Goal: Find specific page/section: Find specific page/section

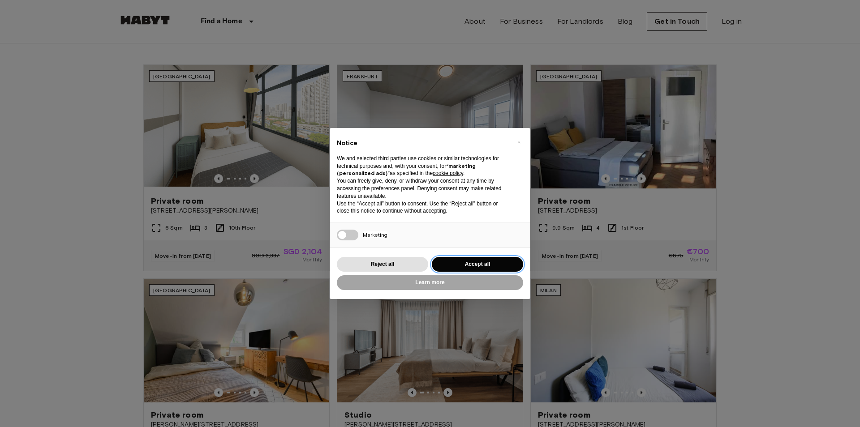
click at [461, 262] on button "Accept all" at bounding box center [477, 264] width 91 height 15
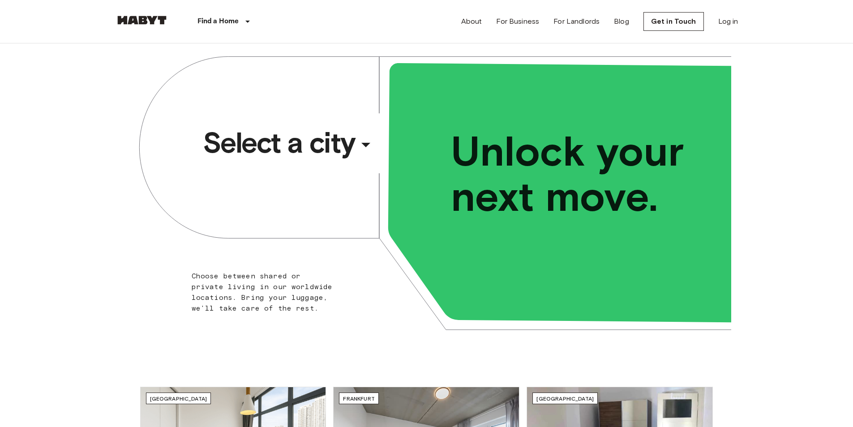
click at [360, 148] on div "​" at bounding box center [378, 152] width 92 height 18
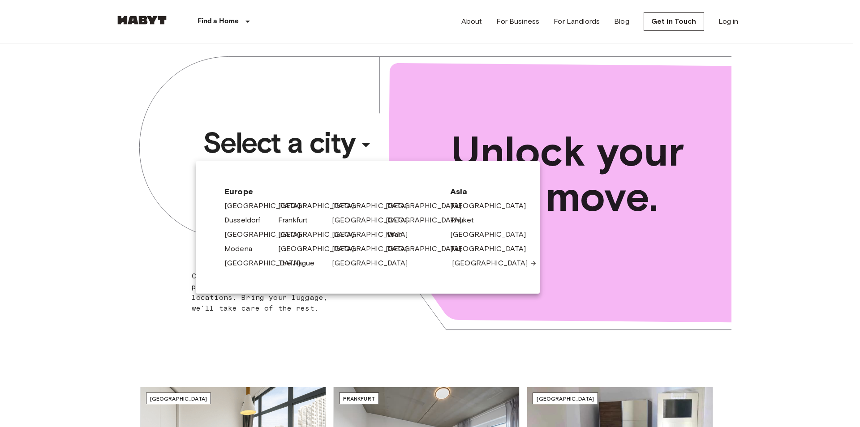
click at [462, 260] on link "[GEOGRAPHIC_DATA]" at bounding box center [494, 263] width 85 height 11
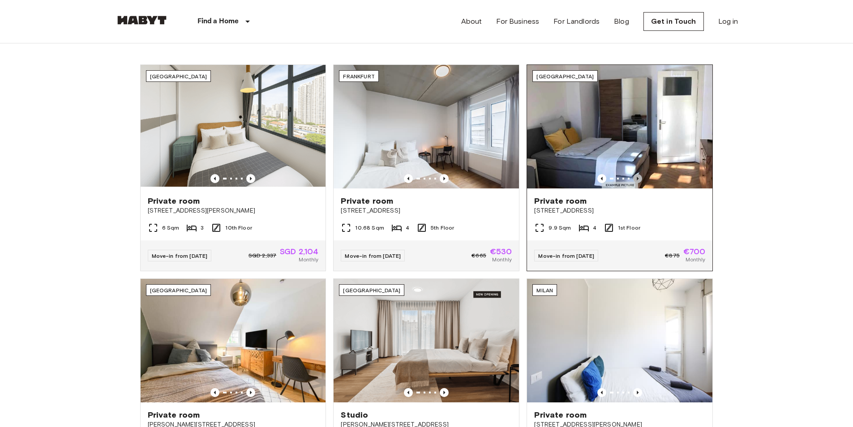
click at [639, 179] on icon "Previous image" at bounding box center [637, 178] width 9 height 9
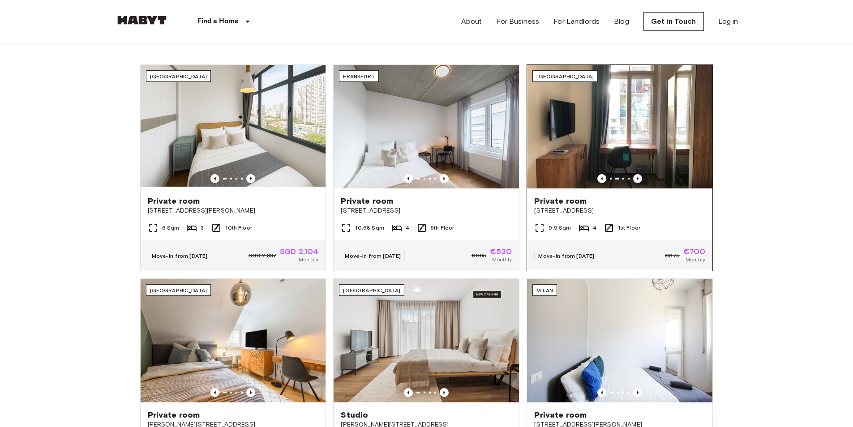
click at [639, 179] on icon "Previous image" at bounding box center [637, 178] width 9 height 9
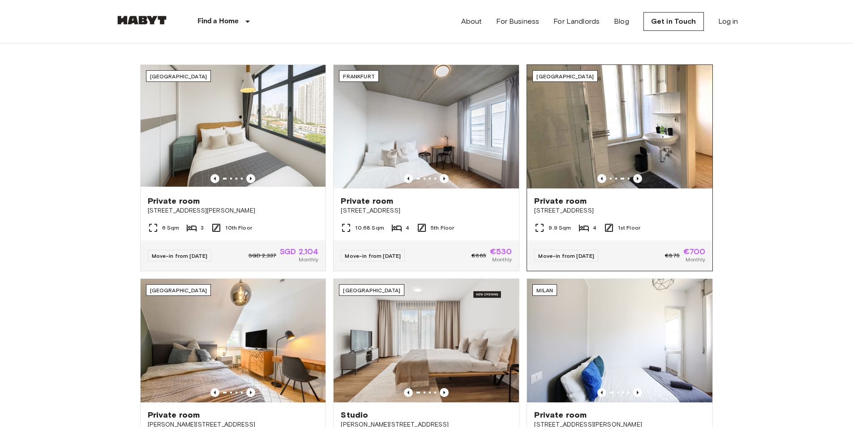
click at [639, 179] on icon "Previous image" at bounding box center [637, 178] width 9 height 9
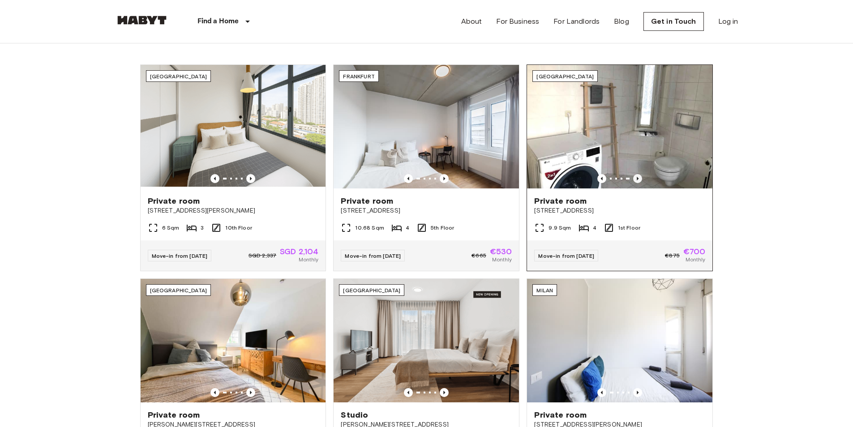
click at [639, 179] on icon "Previous image" at bounding box center [637, 178] width 9 height 9
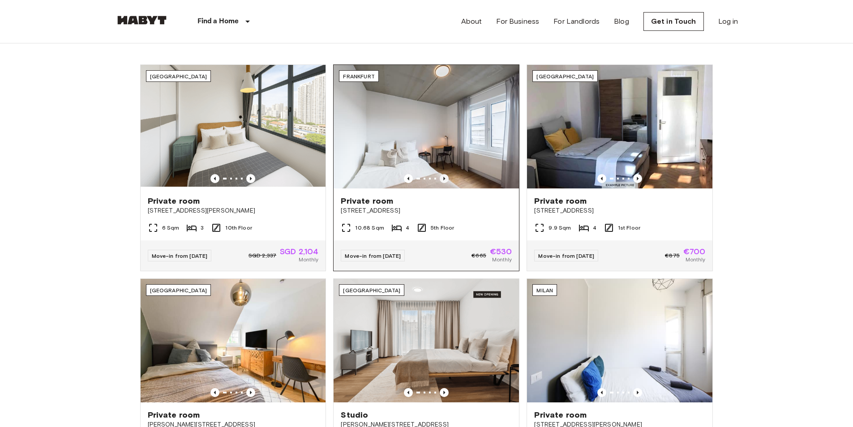
click at [444, 180] on icon "Previous image" at bounding box center [445, 179] width 2 height 4
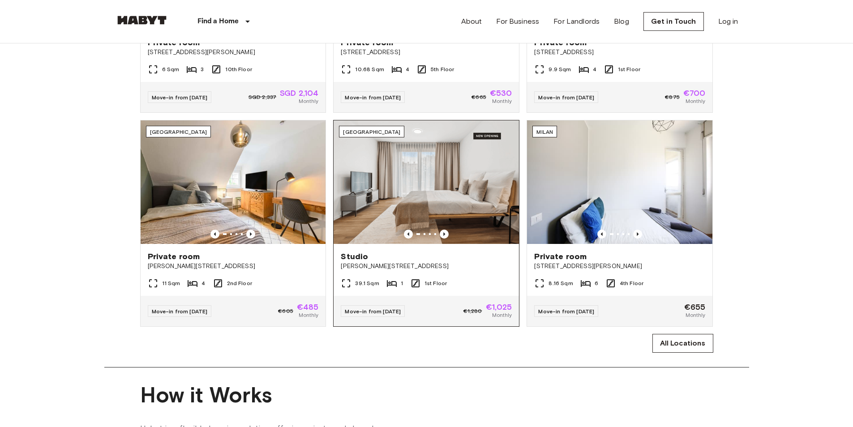
scroll to position [484, 0]
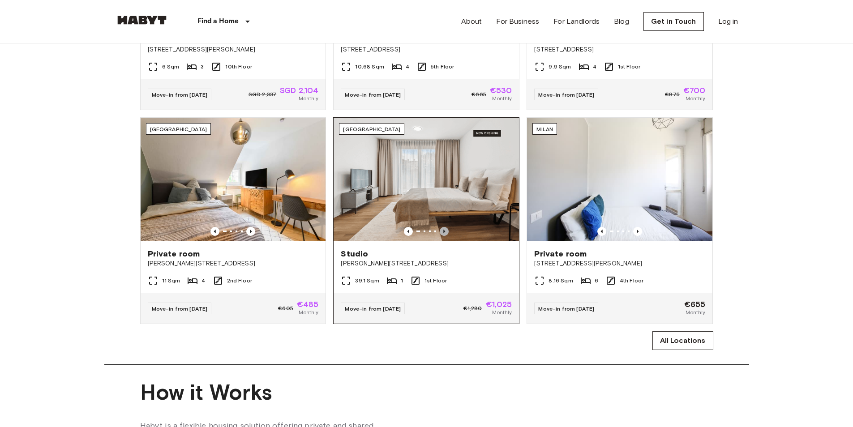
click at [445, 236] on icon "Previous image" at bounding box center [444, 231] width 9 height 9
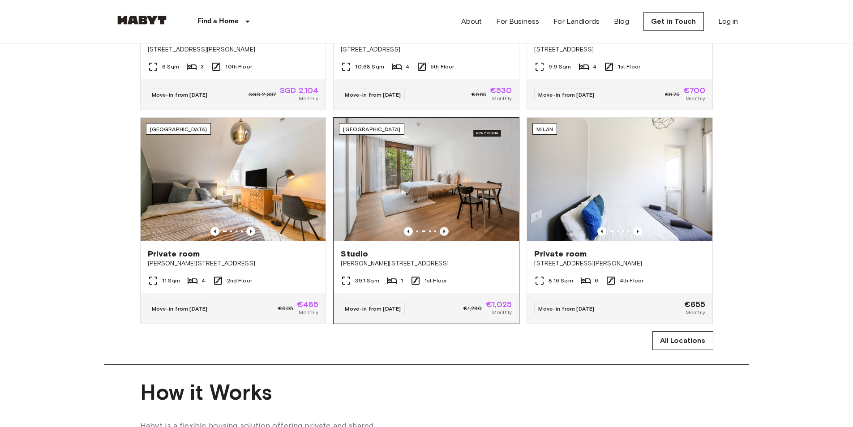
click at [445, 236] on icon "Previous image" at bounding box center [444, 231] width 9 height 9
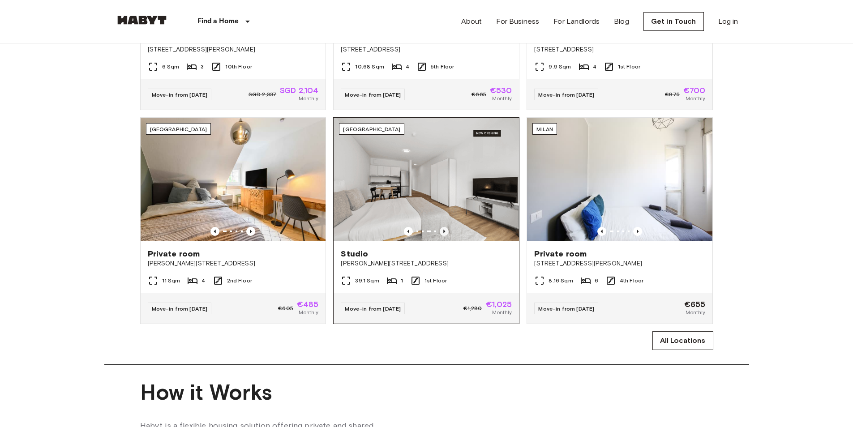
click at [445, 236] on icon "Previous image" at bounding box center [444, 231] width 9 height 9
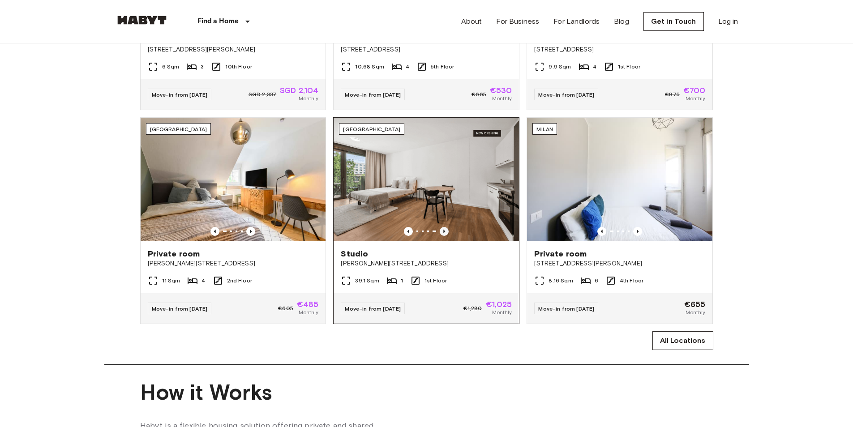
click at [445, 236] on icon "Previous image" at bounding box center [444, 231] width 9 height 9
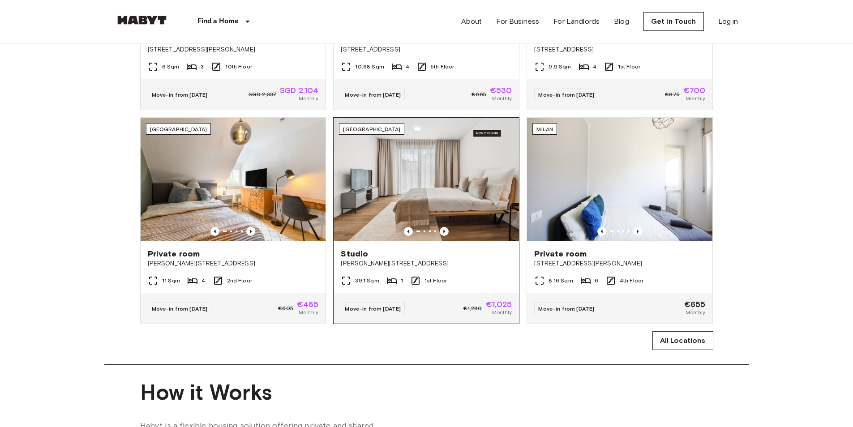
click at [445, 236] on icon "Previous image" at bounding box center [444, 231] width 9 height 9
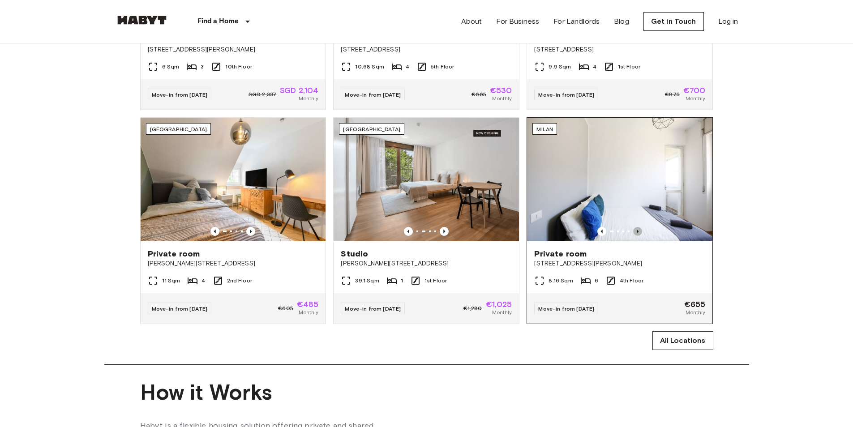
click at [638, 233] on icon "Previous image" at bounding box center [638, 232] width 2 height 4
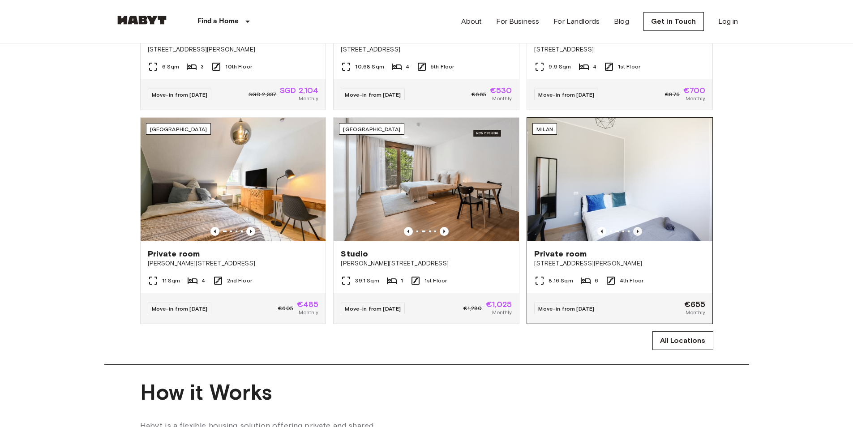
click at [640, 236] on icon "Previous image" at bounding box center [637, 231] width 9 height 9
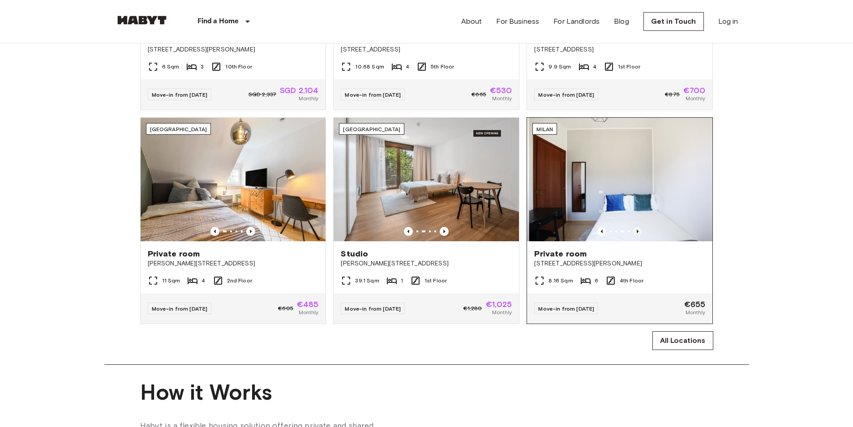
click at [641, 236] on icon "Previous image" at bounding box center [637, 231] width 9 height 9
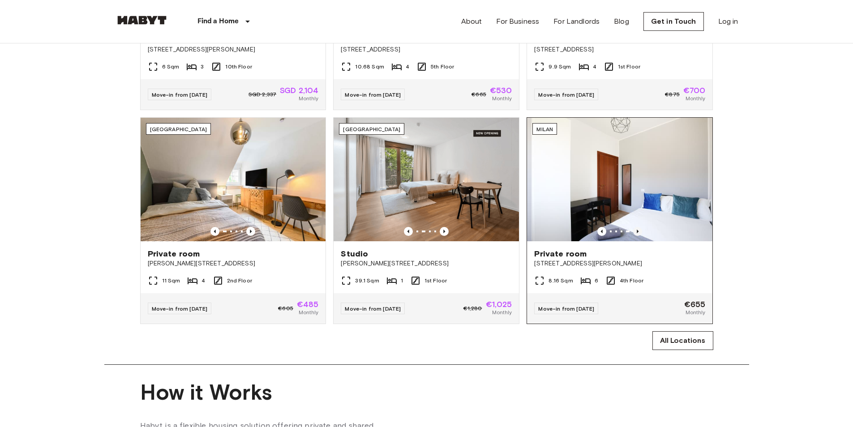
click at [641, 236] on icon "Previous image" at bounding box center [637, 231] width 9 height 9
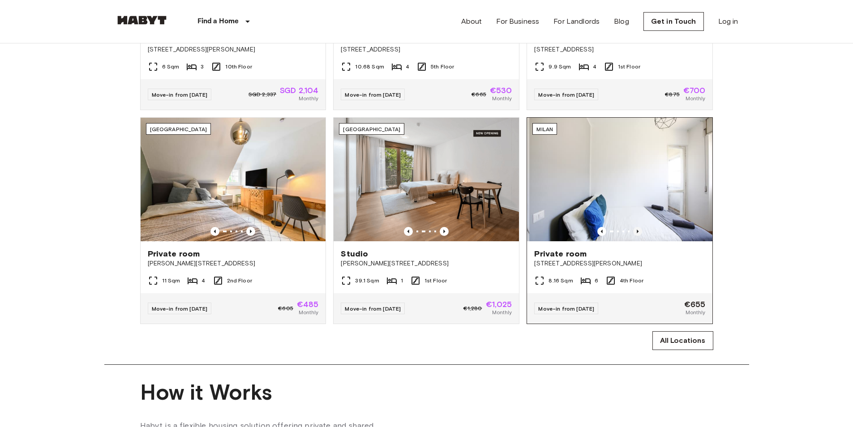
click at [641, 236] on icon "Previous image" at bounding box center [637, 231] width 9 height 9
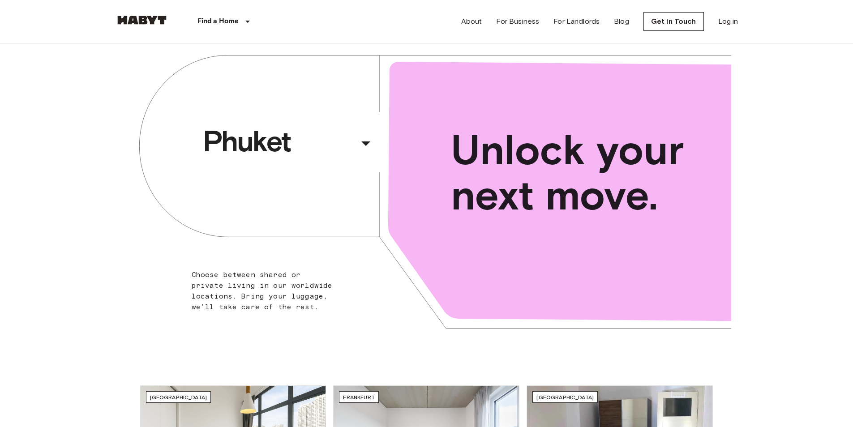
scroll to position [0, 0]
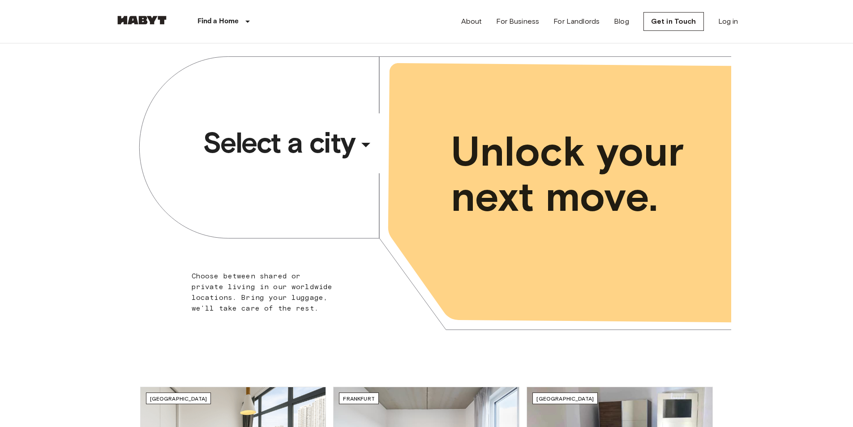
click at [348, 150] on div "​" at bounding box center [378, 152] width 92 height 18
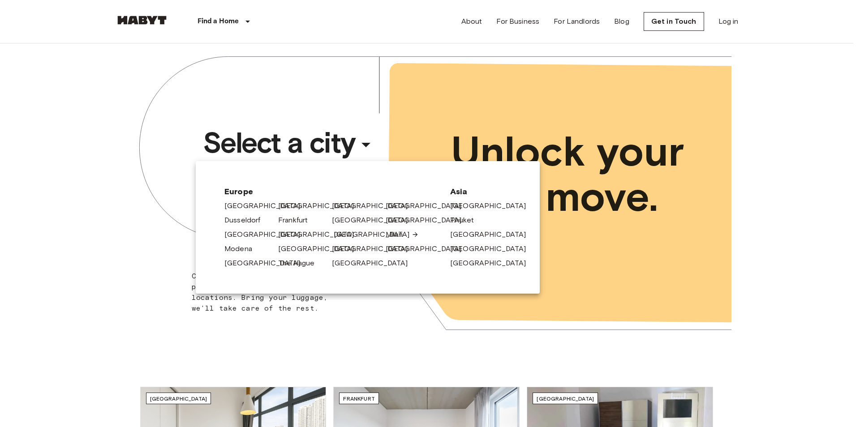
click at [343, 235] on link "[GEOGRAPHIC_DATA]" at bounding box center [376, 234] width 85 height 11
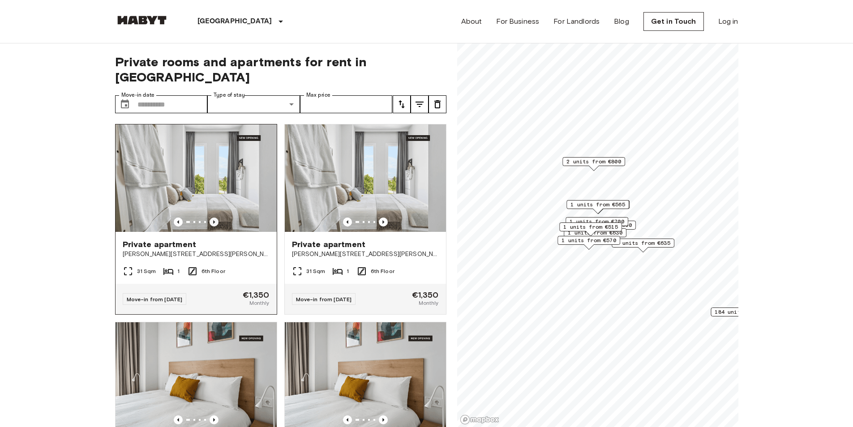
click at [213, 220] on icon "Previous image" at bounding box center [214, 222] width 2 height 4
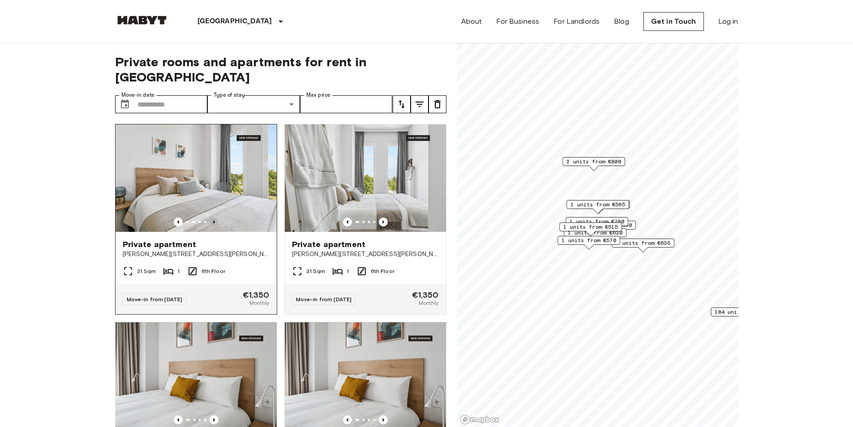
click at [213, 220] on icon "Previous image" at bounding box center [214, 222] width 2 height 4
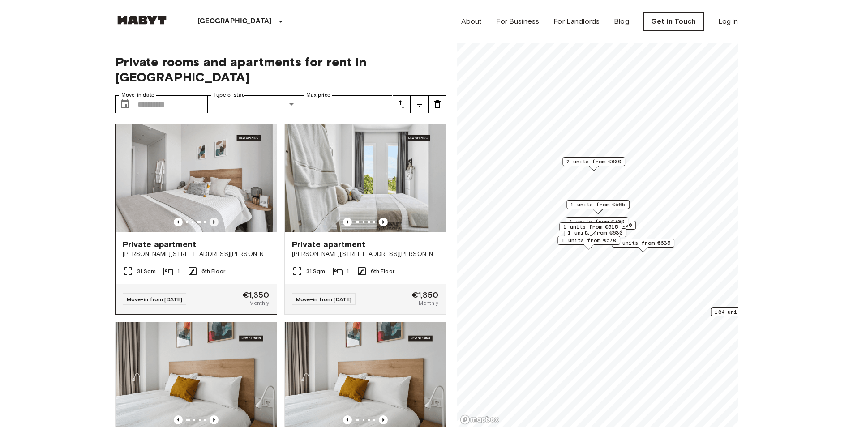
click at [213, 220] on icon "Previous image" at bounding box center [214, 222] width 2 height 4
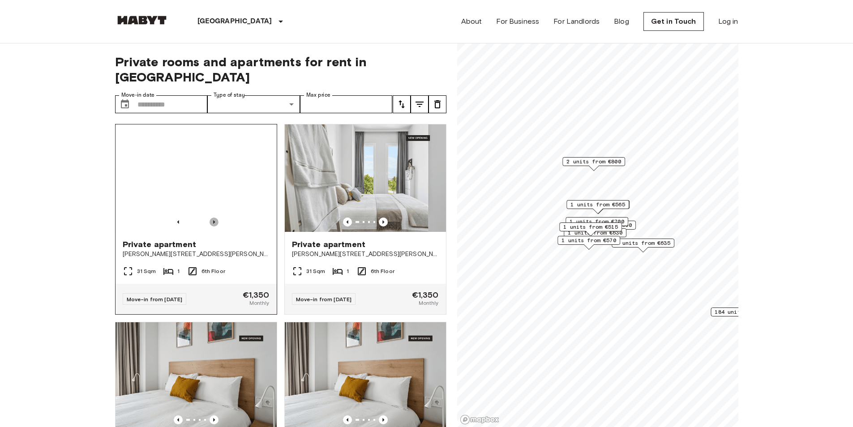
click at [213, 220] on icon "Previous image" at bounding box center [214, 222] width 2 height 4
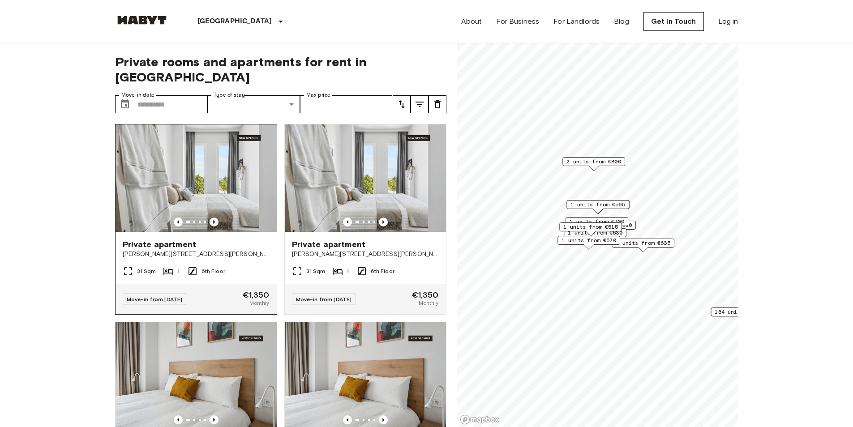
click at [213, 220] on icon "Previous image" at bounding box center [214, 222] width 2 height 4
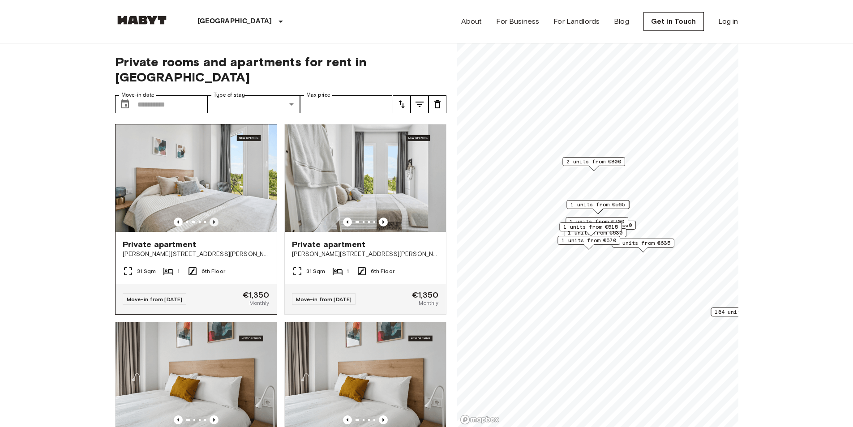
click at [213, 220] on icon "Previous image" at bounding box center [214, 222] width 2 height 4
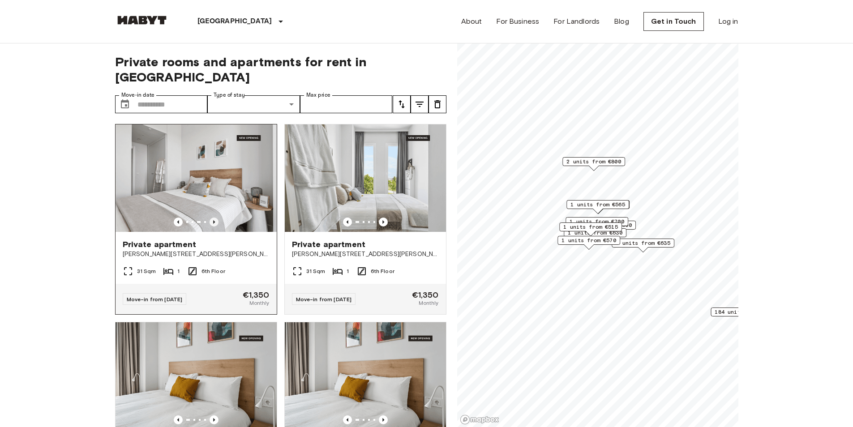
click at [213, 220] on icon "Previous image" at bounding box center [214, 222] width 2 height 4
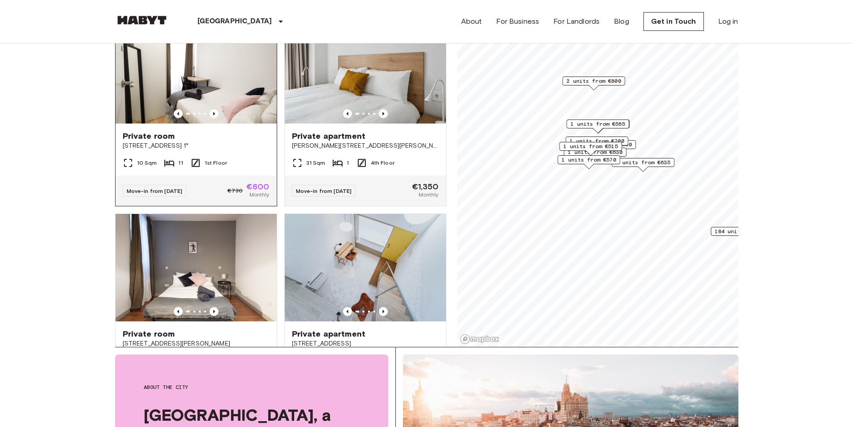
scroll to position [3578, 0]
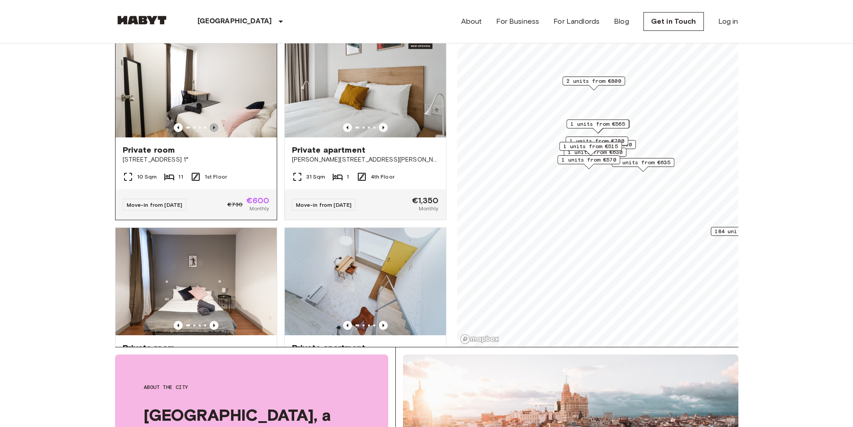
click at [215, 132] on icon "Previous image" at bounding box center [214, 127] width 9 height 9
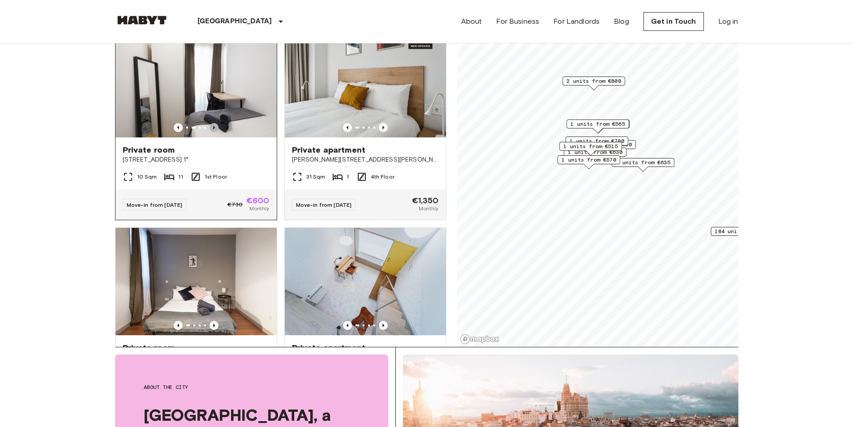
click at [214, 132] on icon "Previous image" at bounding box center [214, 127] width 9 height 9
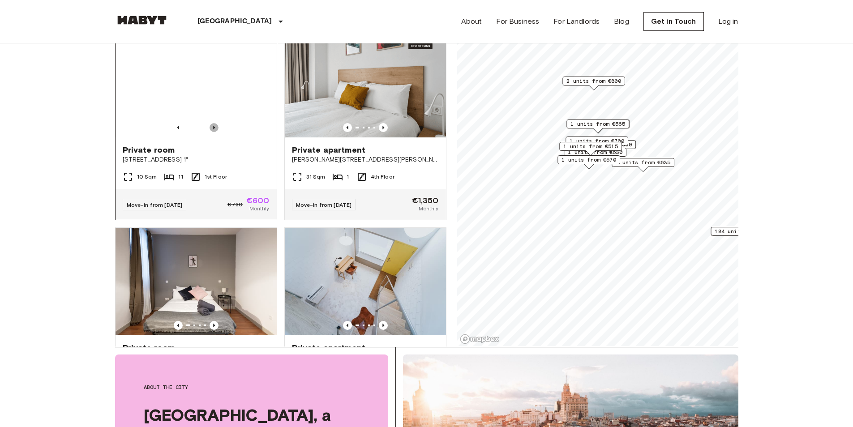
click at [214, 132] on icon "Previous image" at bounding box center [214, 127] width 9 height 9
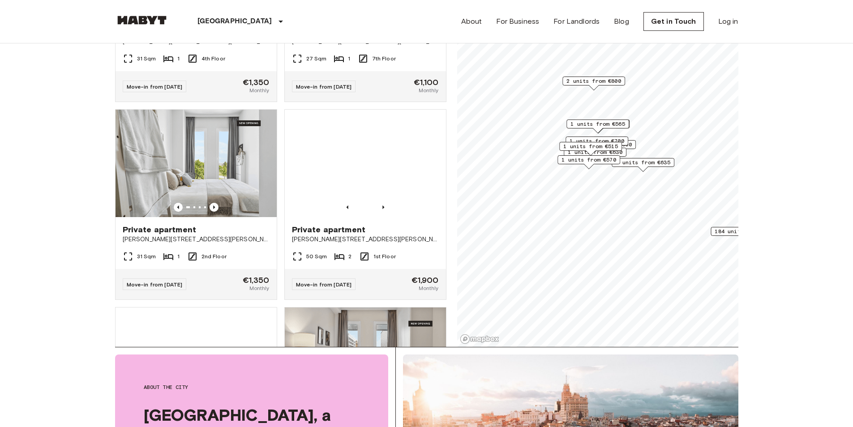
scroll to position [5603, 0]
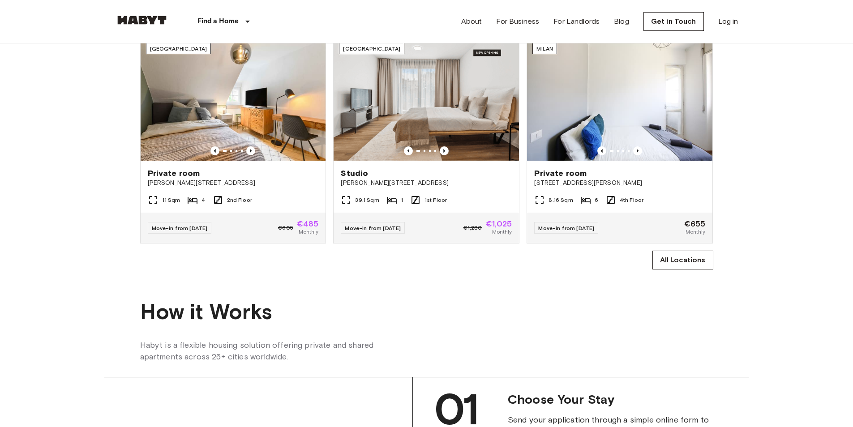
scroll to position [484, 0]
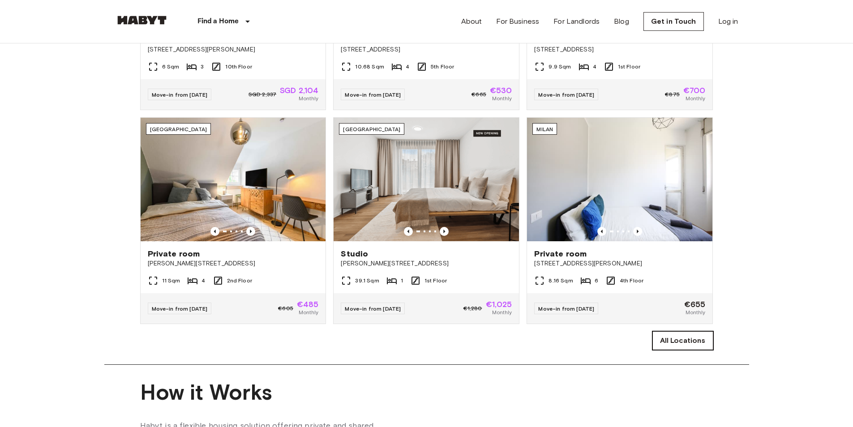
click at [668, 350] on link "All Locations" at bounding box center [683, 340] width 61 height 19
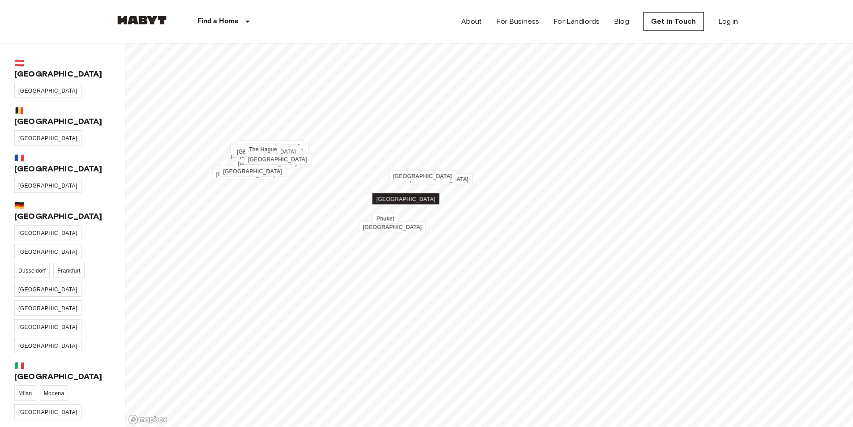
drag, startPoint x: 411, startPoint y: 165, endPoint x: 416, endPoint y: 202, distance: 37.1
click at [416, 202] on span "[GEOGRAPHIC_DATA]" at bounding box center [406, 199] width 59 height 6
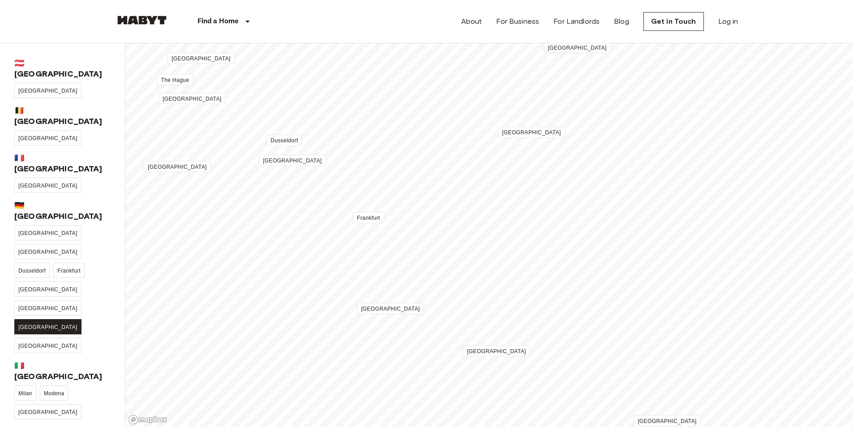
click at [31, 319] on link "[GEOGRAPHIC_DATA]" at bounding box center [47, 326] width 67 height 15
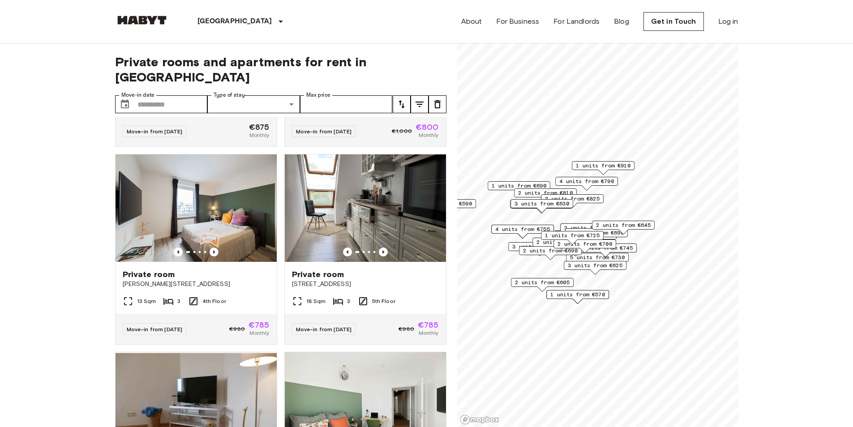
scroll to position [3417, 0]
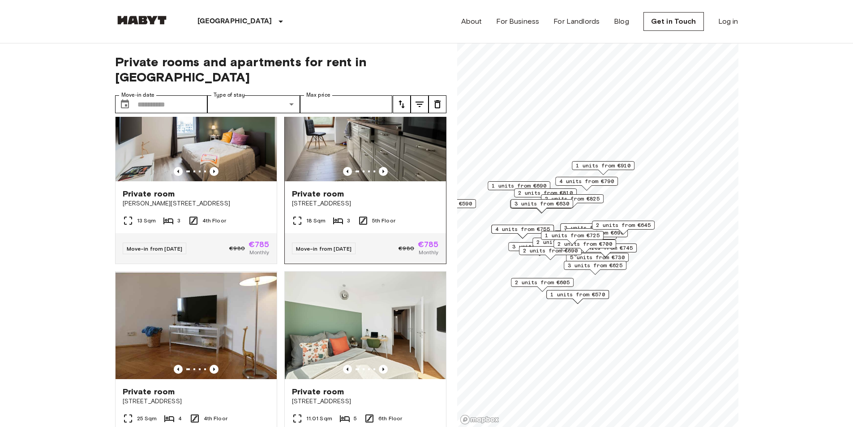
click at [338, 199] on span "Private room" at bounding box center [318, 194] width 52 height 11
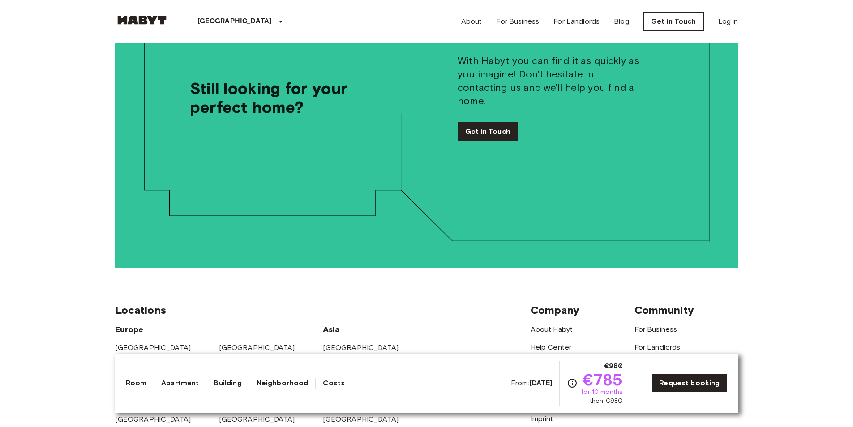
scroll to position [1613, 0]
